Goal: Transaction & Acquisition: Purchase product/service

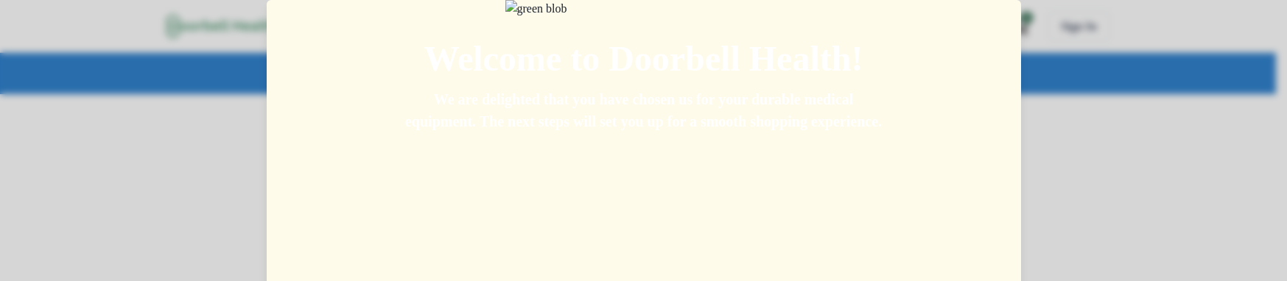
scroll to position [161, 0]
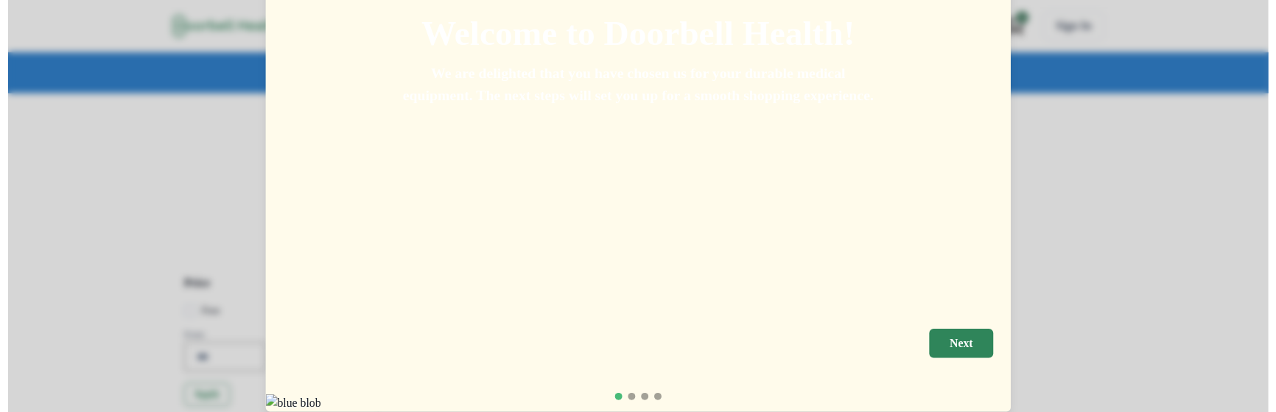
scroll to position [25, 0]
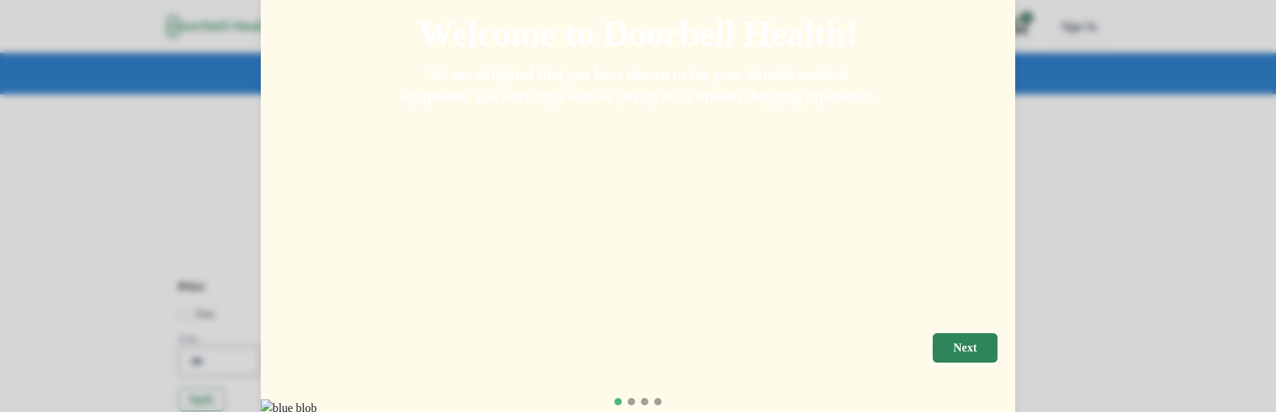
click at [544, 108] on p "We are delighted that you have chosen us for your durable medical equipment. Th…" at bounding box center [637, 85] width 483 height 44
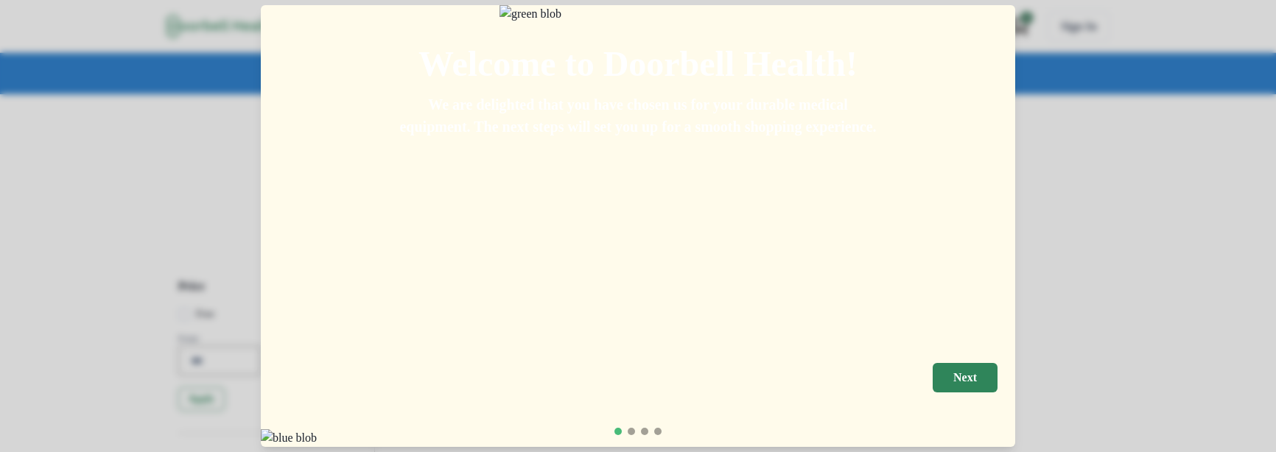
click at [624, 255] on div "Welcome to Doorbell Health! We are delighted that you have chosen us for your d…" at bounding box center [638, 178] width 754 height 346
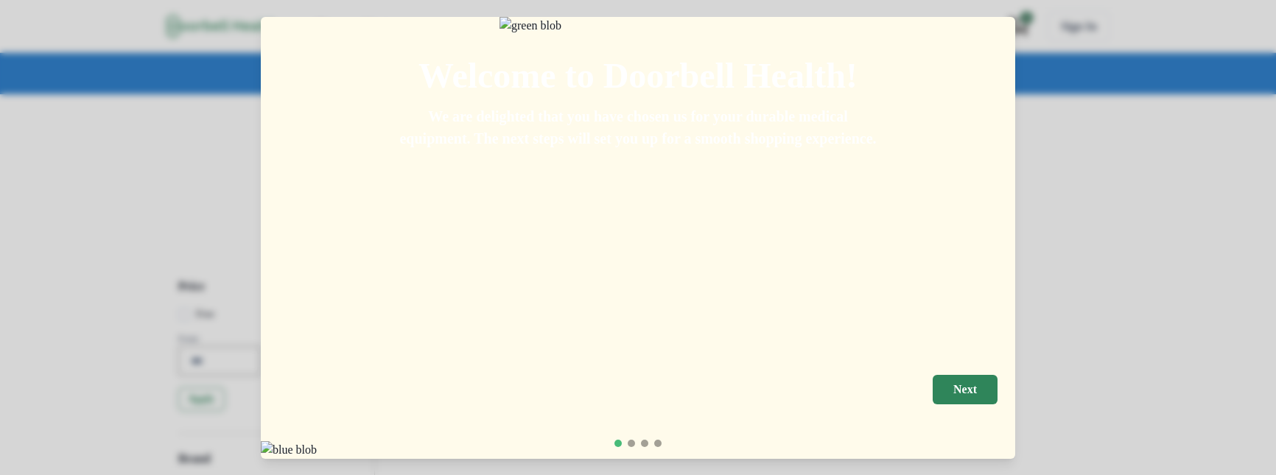
click at [560, 150] on p "We are delighted that you have chosen us for your durable medical equipment. Th…" at bounding box center [637, 127] width 483 height 44
click at [658, 150] on p "We are delighted that you have chosen us for your durable medical equipment. Th…" at bounding box center [637, 127] width 483 height 44
click at [743, 249] on div "Welcome to Doorbell Health! We are delighted that you have chosen us for your d…" at bounding box center [638, 190] width 754 height 346
click at [678, 150] on p "We are delighted that you have chosen us for your durable medical equipment. Th…" at bounding box center [637, 127] width 483 height 44
click at [997, 382] on button "Next" at bounding box center [964, 389] width 65 height 29
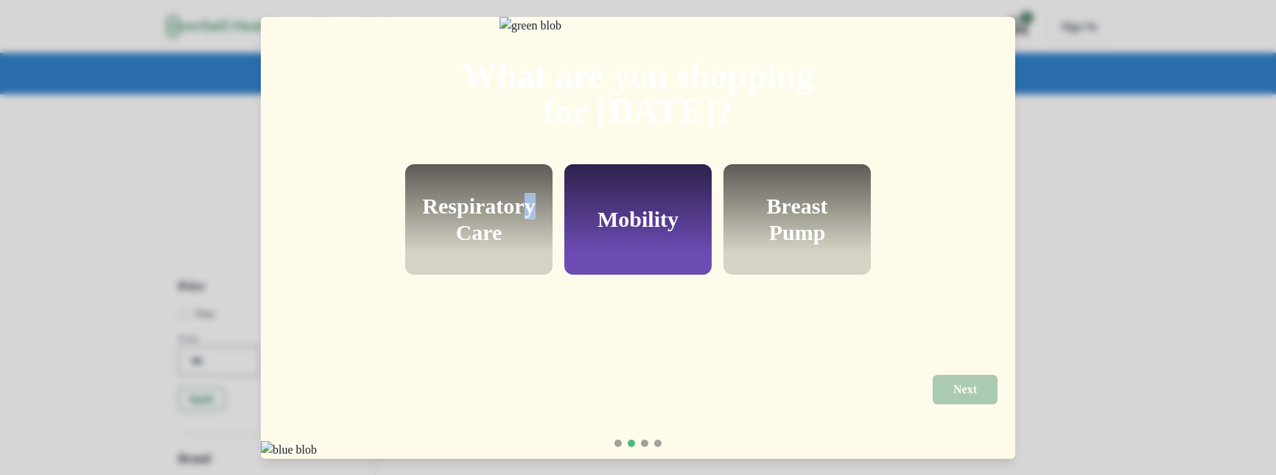
click at [535, 235] on h2 "Respiratory Care" at bounding box center [478, 219] width 113 height 53
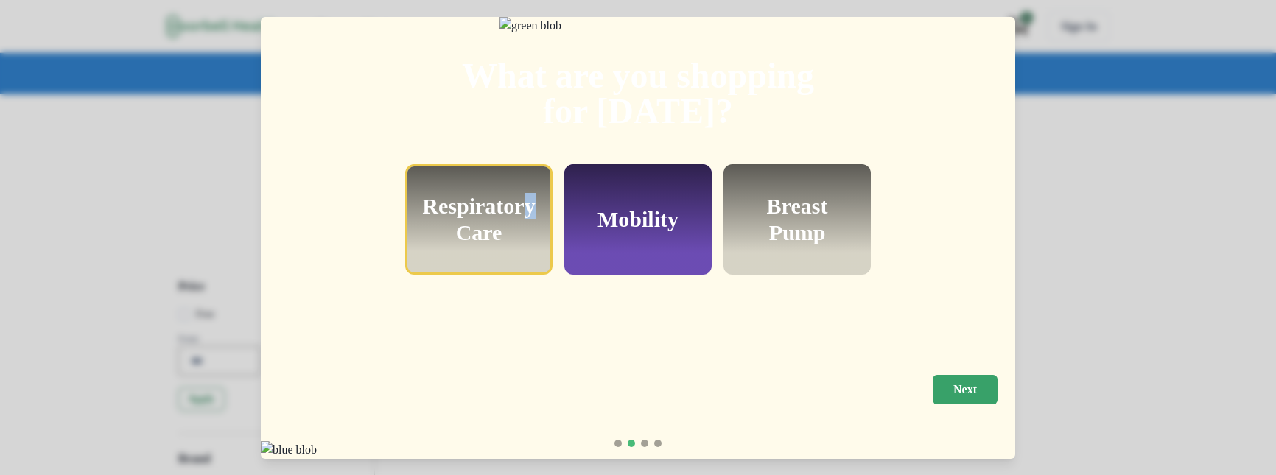
click at [977, 382] on p "Next" at bounding box center [965, 389] width 24 height 14
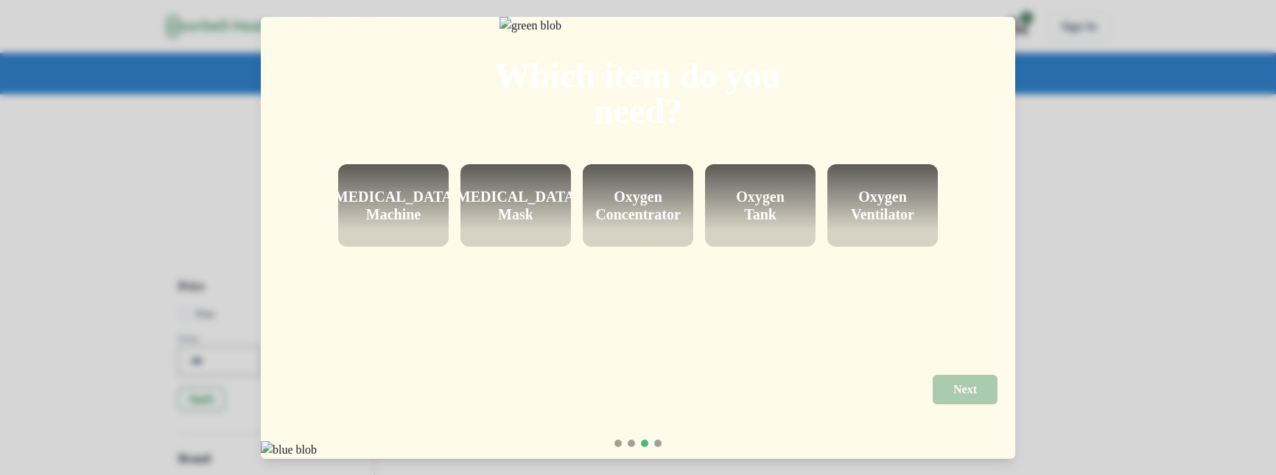
click at [401, 223] on h2 "[MEDICAL_DATA] Machine" at bounding box center [393, 205] width 128 height 35
click at [997, 396] on button "Next" at bounding box center [964, 389] width 65 height 29
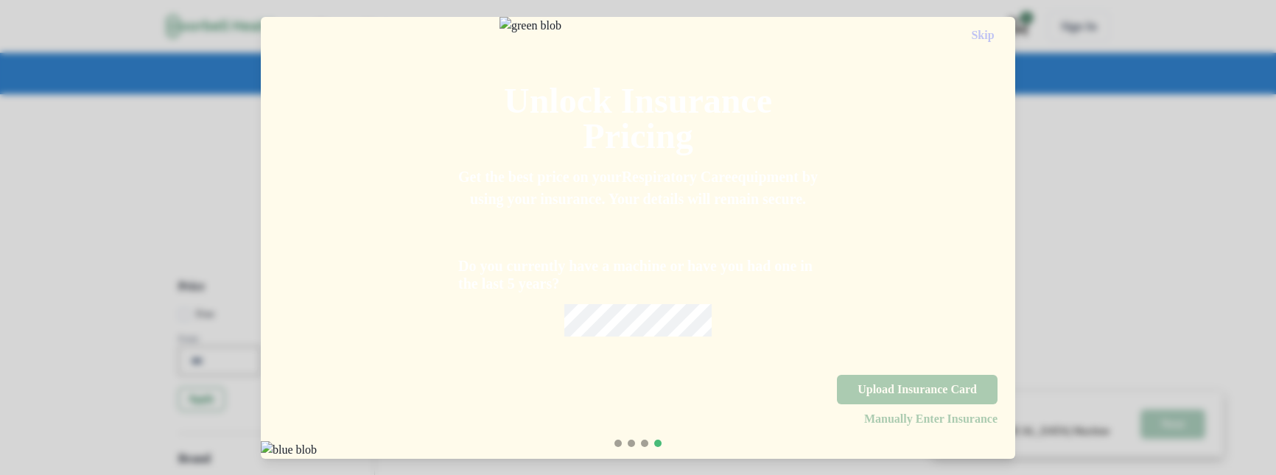
click at [605, 337] on div "Do you currently have a machine or have you had one in the last 5 years?" at bounding box center [637, 273] width 359 height 127
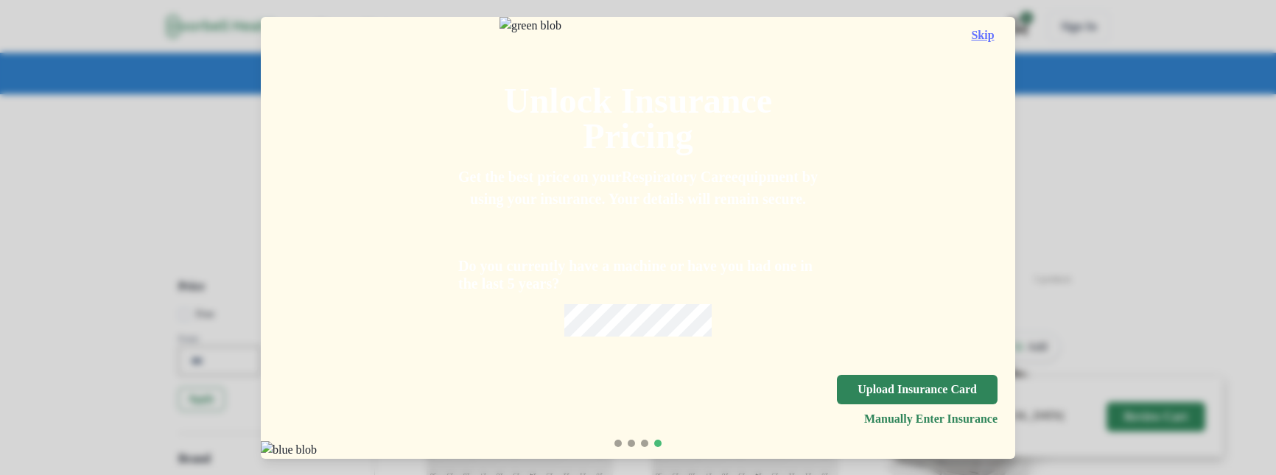
click at [997, 29] on button "Skip" at bounding box center [982, 35] width 29 height 13
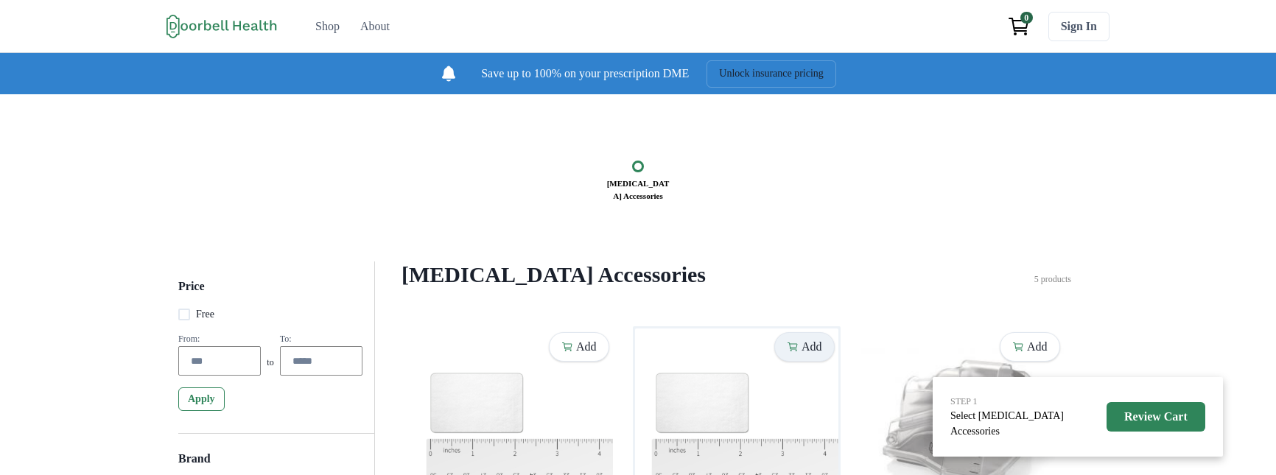
click at [803, 354] on p "Add" at bounding box center [811, 347] width 21 height 14
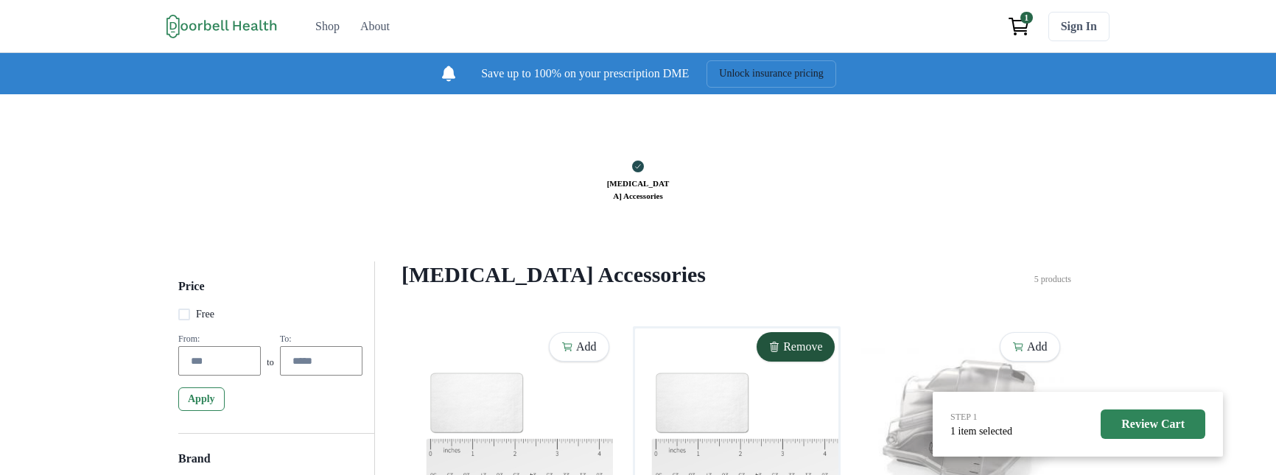
click at [516, 158] on div "[MEDICAL_DATA] Accessories" at bounding box center [638, 178] width 1172 height 64
